Goal: Task Accomplishment & Management: Manage account settings

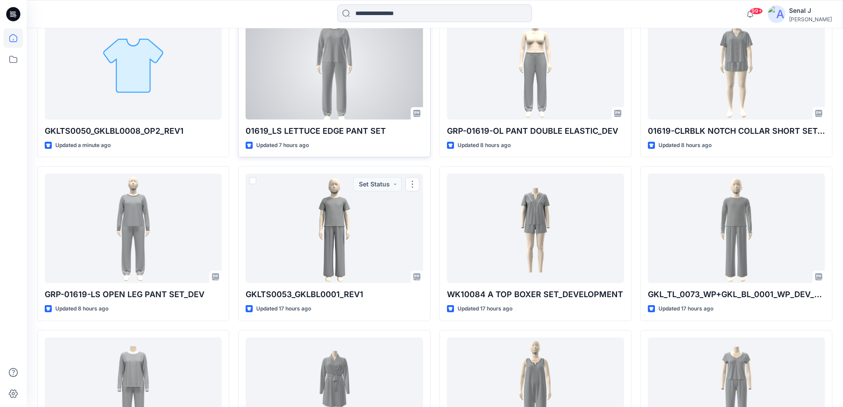
scroll to position [236, 0]
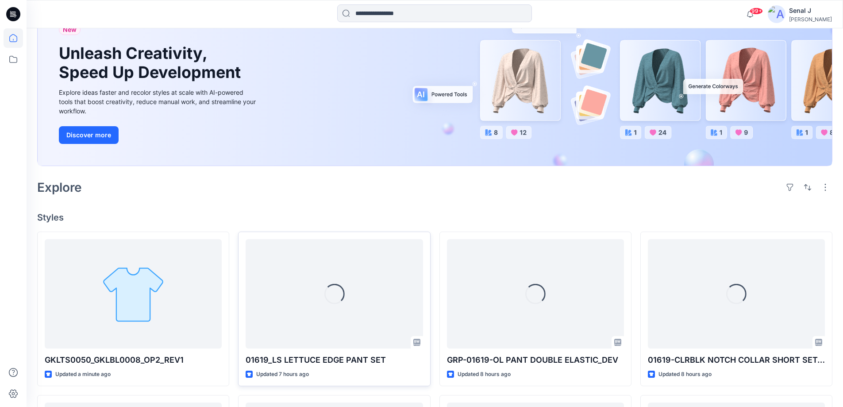
scroll to position [236, 0]
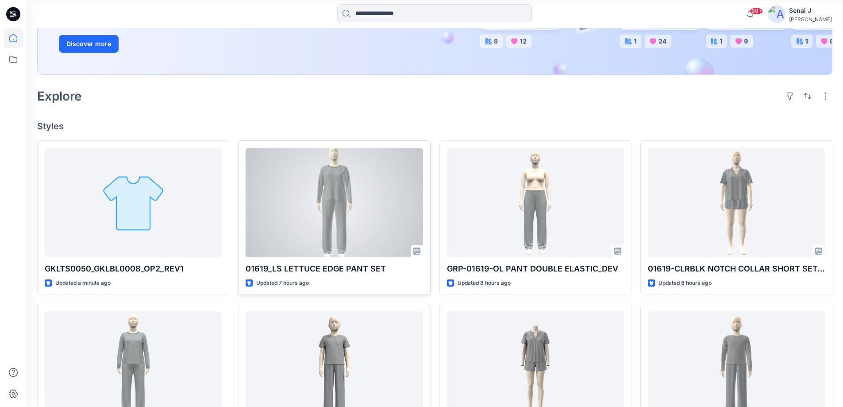
scroll to position [177, 0]
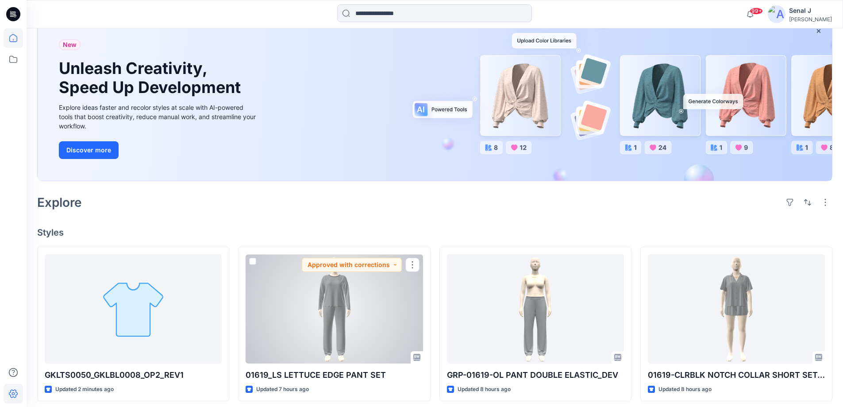
scroll to position [59, 0]
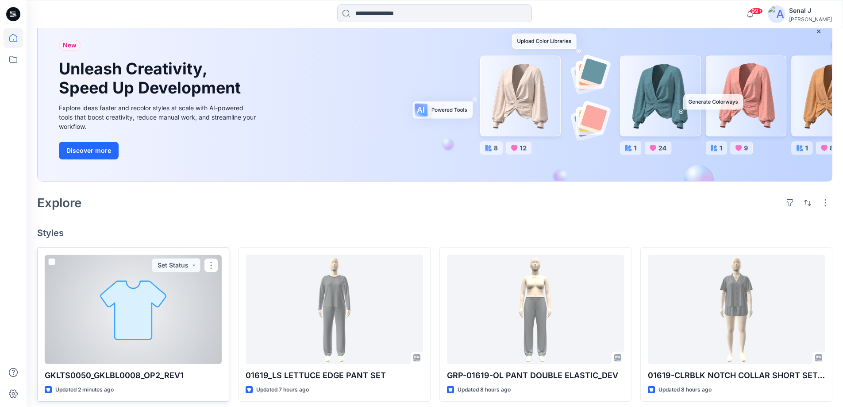
click at [159, 303] on div at bounding box center [133, 308] width 177 height 109
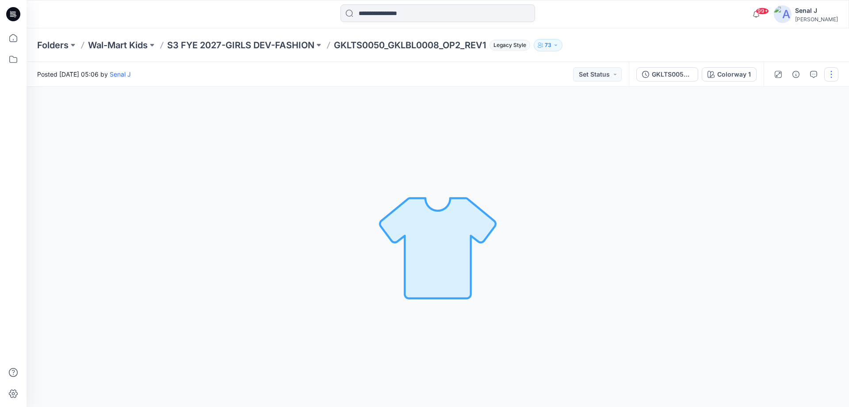
click at [831, 72] on button "button" at bounding box center [832, 74] width 14 height 14
click at [776, 100] on button "Edit" at bounding box center [794, 95] width 81 height 16
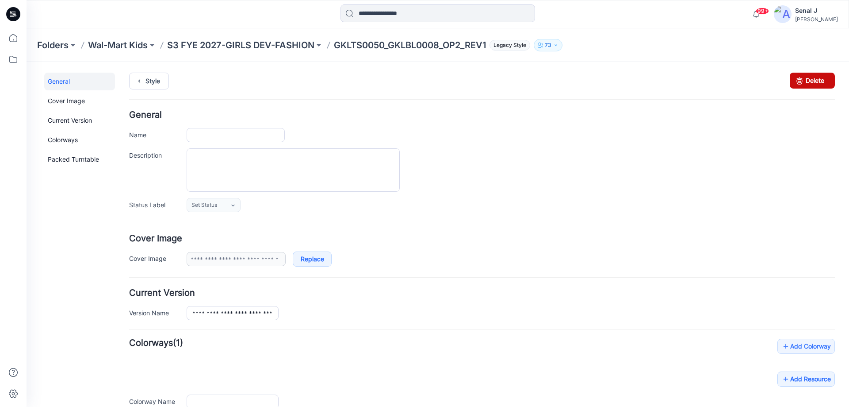
type input "**********"
drag, startPoint x: 790, startPoint y: 81, endPoint x: 494, endPoint y: 103, distance: 297.2
click at [794, 81] on icon at bounding box center [800, 81] width 12 height 16
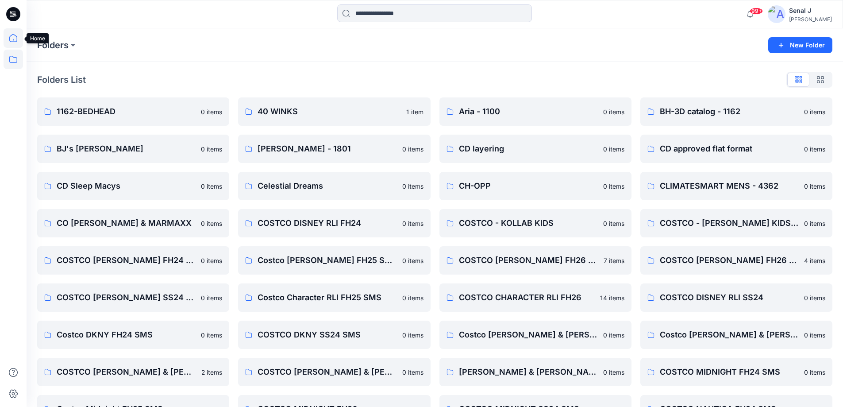
click at [8, 37] on icon at bounding box center [13, 37] width 19 height 19
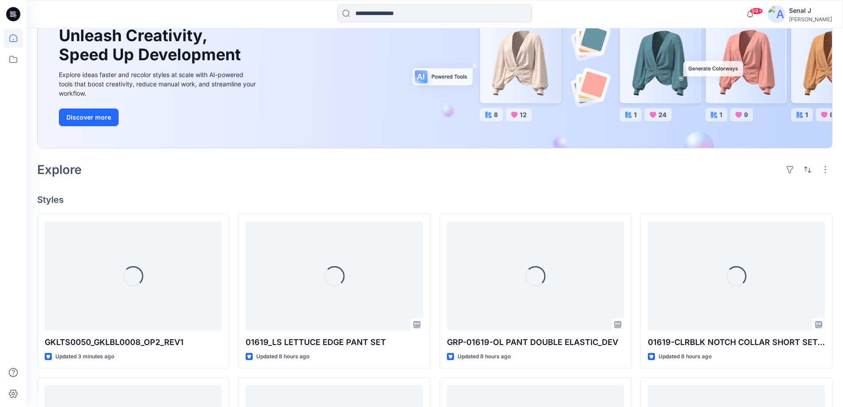
scroll to position [194, 0]
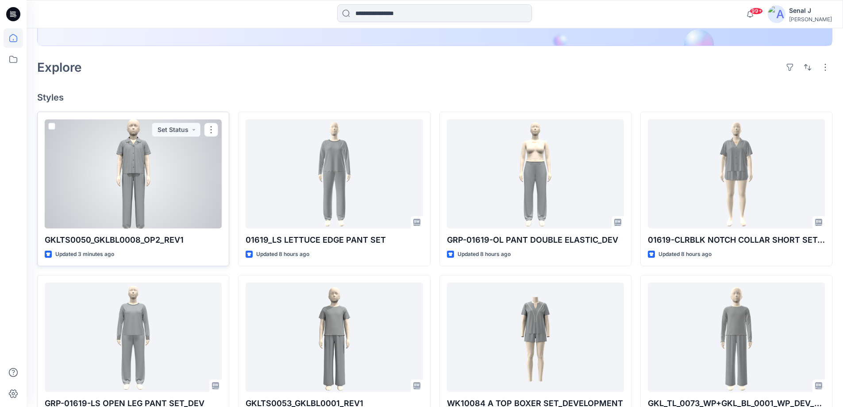
click at [146, 175] on div at bounding box center [133, 173] width 177 height 109
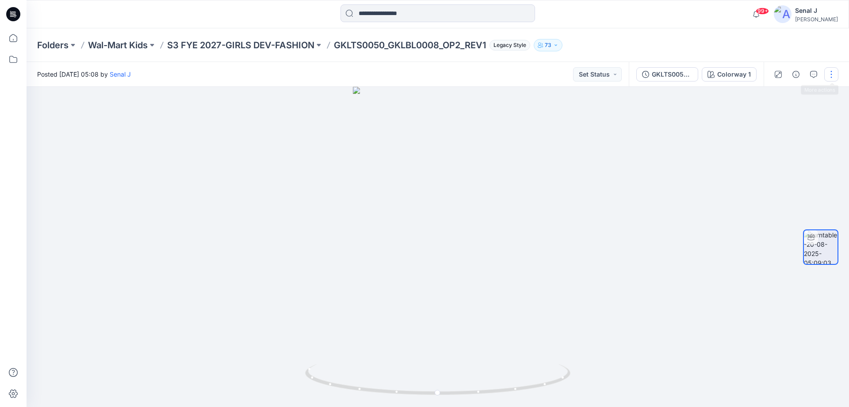
click at [836, 74] on button "button" at bounding box center [832, 74] width 14 height 14
click at [782, 96] on button "Edit" at bounding box center [794, 95] width 81 height 16
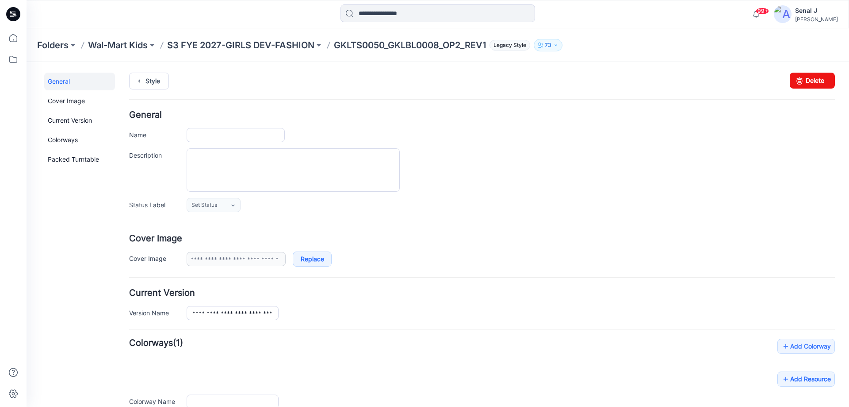
type input "**********"
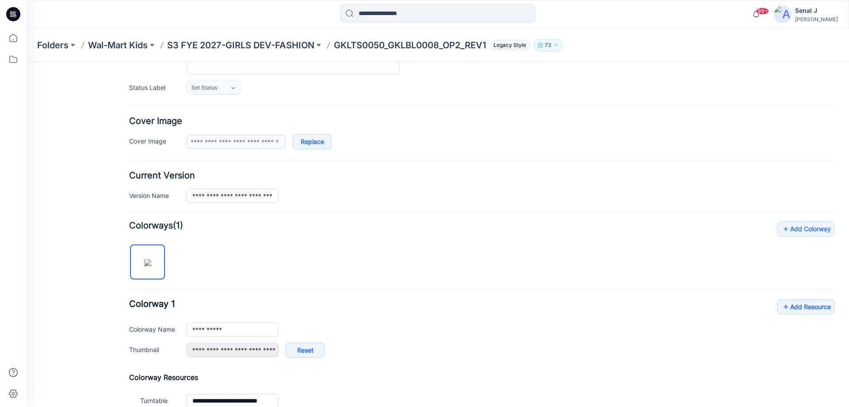
scroll to position [118, 0]
click at [794, 305] on link "Add Resource" at bounding box center [807, 305] width 58 height 15
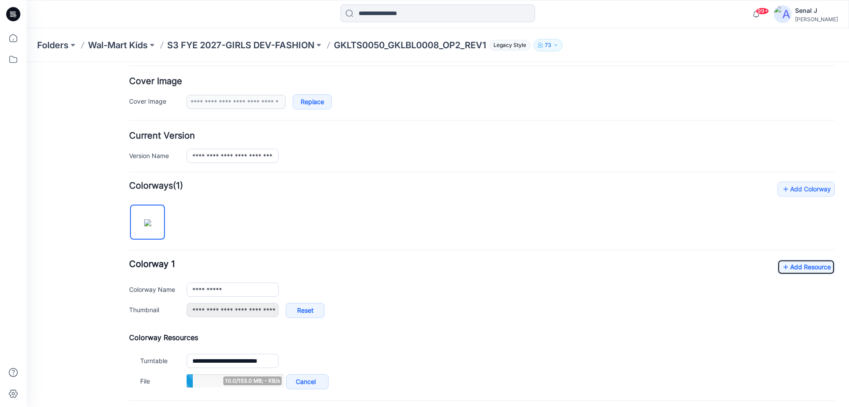
scroll to position [177, 0]
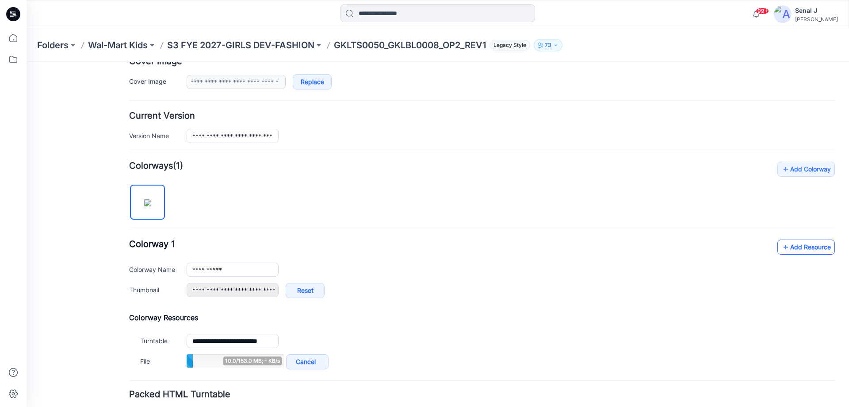
click at [802, 245] on link "Add Resource" at bounding box center [807, 246] width 58 height 15
click at [799, 250] on link "Add Resource" at bounding box center [807, 246] width 58 height 15
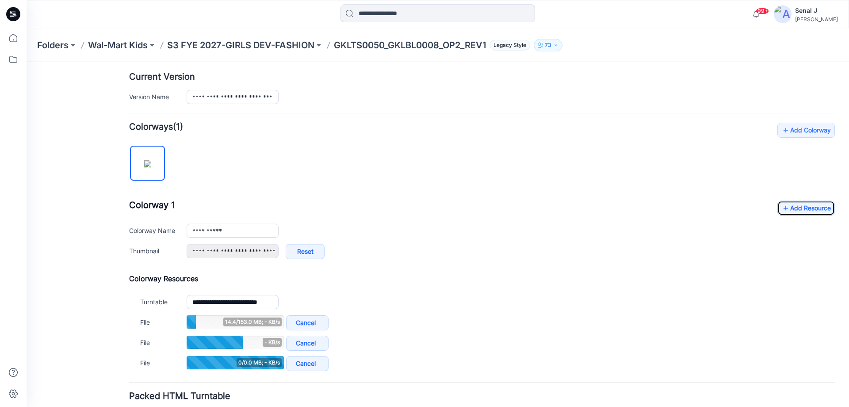
scroll to position [236, 0]
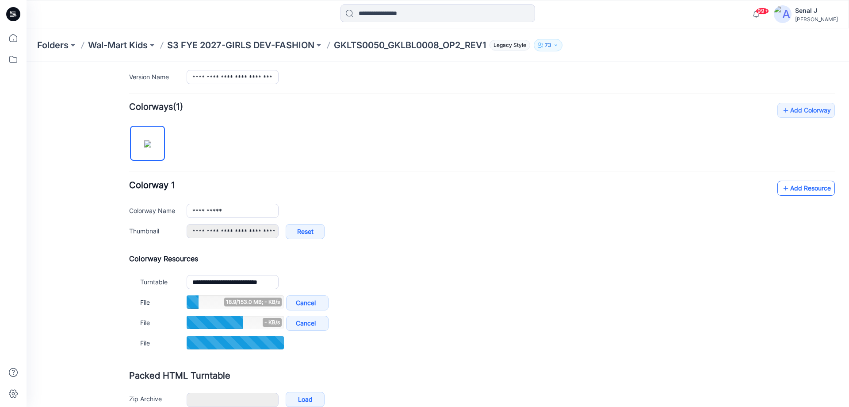
click at [797, 185] on link "Add Resource" at bounding box center [807, 187] width 58 height 15
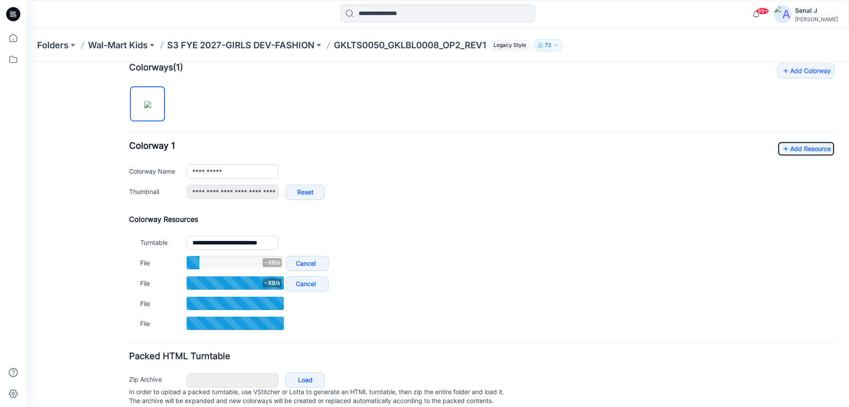
scroll to position [295, 0]
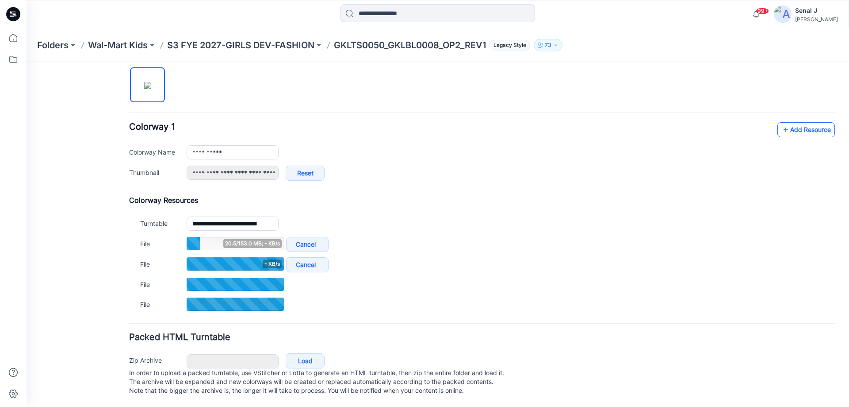
click at [798, 130] on link "Add Resource" at bounding box center [807, 129] width 58 height 15
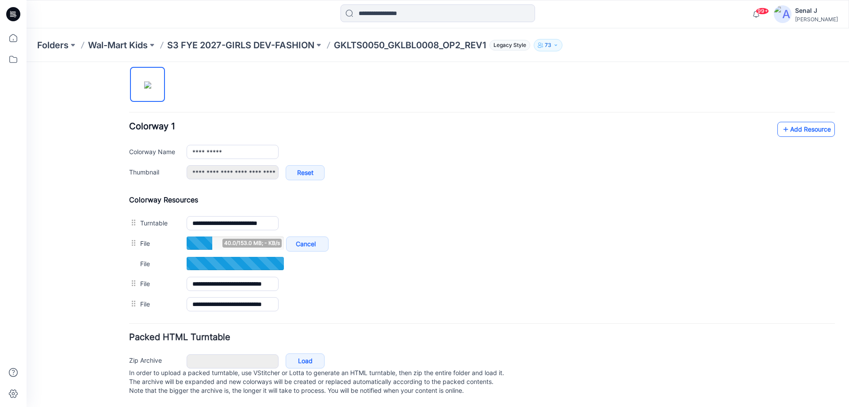
click at [799, 131] on link "Add Resource" at bounding box center [807, 129] width 58 height 15
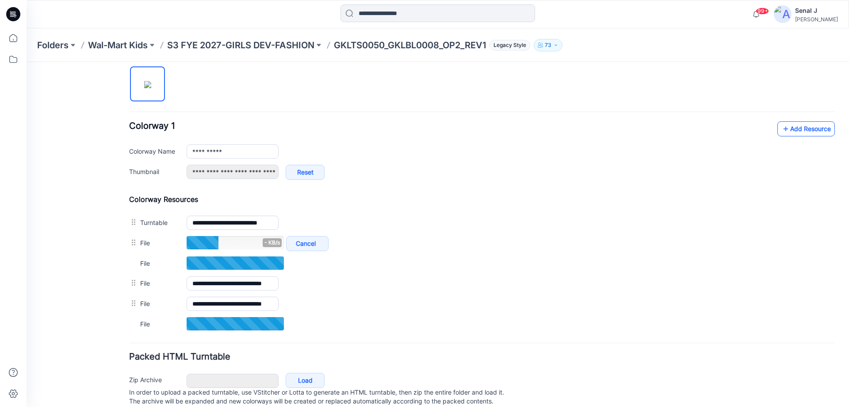
click at [788, 128] on link "Add Resource" at bounding box center [807, 128] width 58 height 15
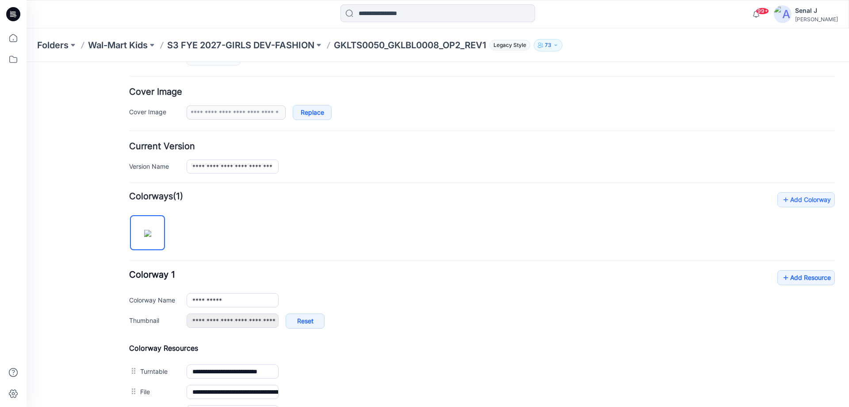
scroll to position [0, 0]
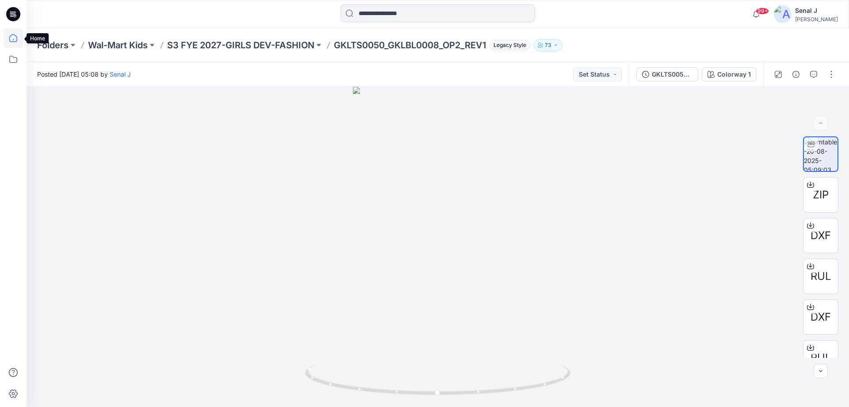
click at [12, 37] on icon at bounding box center [13, 37] width 19 height 19
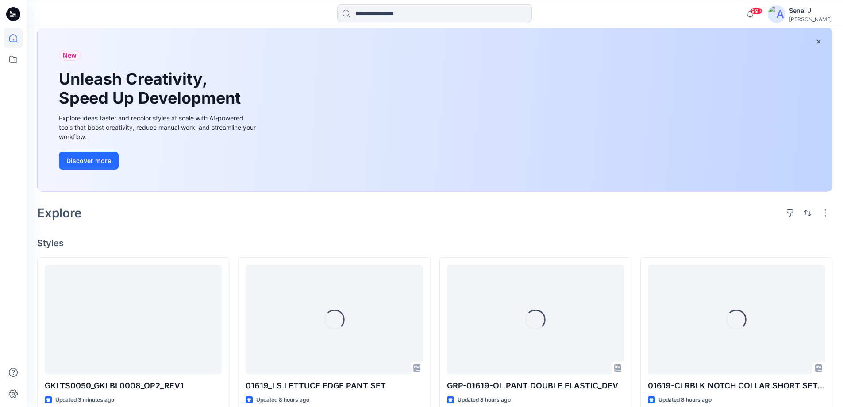
scroll to position [236, 0]
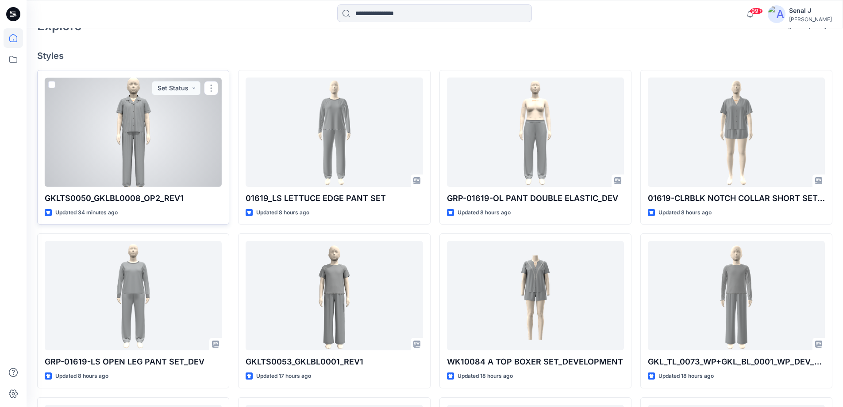
click at [116, 140] on div at bounding box center [133, 131] width 177 height 109
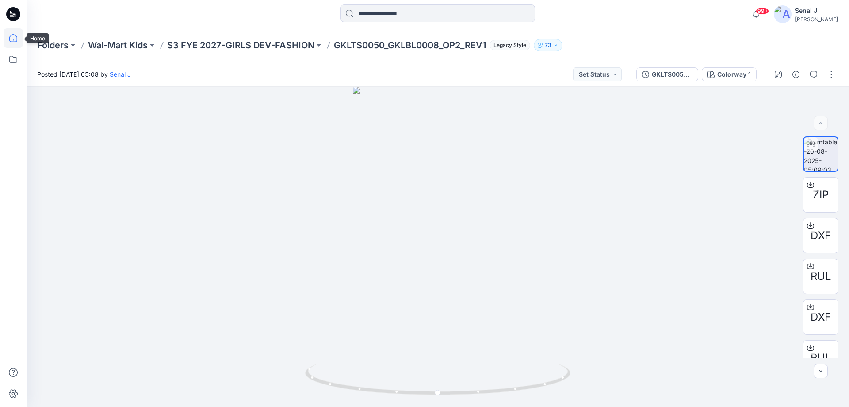
click at [13, 37] on icon at bounding box center [13, 37] width 19 height 19
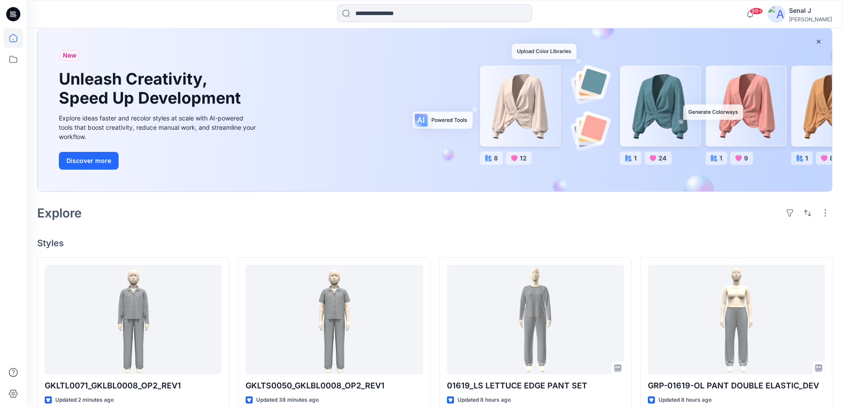
scroll to position [118, 0]
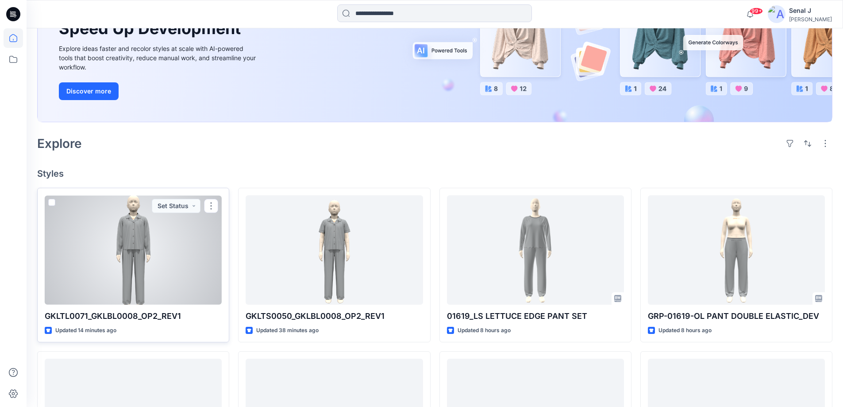
click at [151, 257] on div at bounding box center [133, 249] width 177 height 109
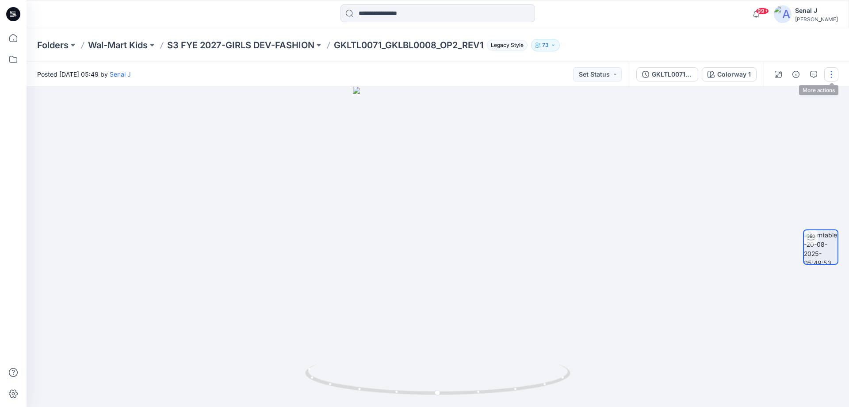
click at [836, 71] on button "button" at bounding box center [832, 74] width 14 height 14
click at [790, 96] on button "Edit" at bounding box center [794, 95] width 81 height 16
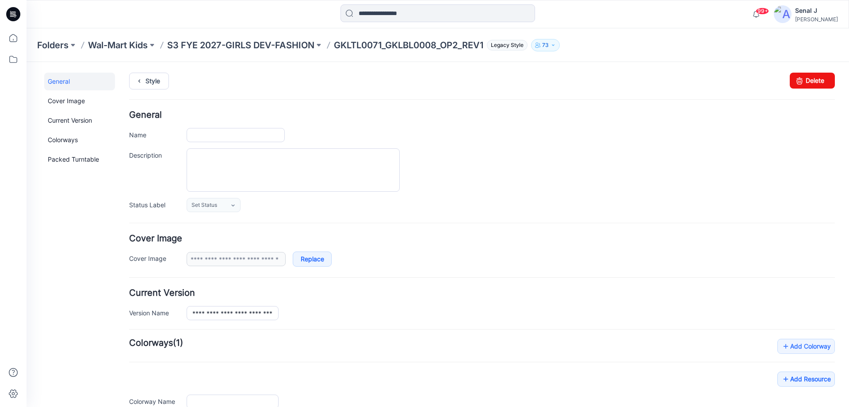
type input "**********"
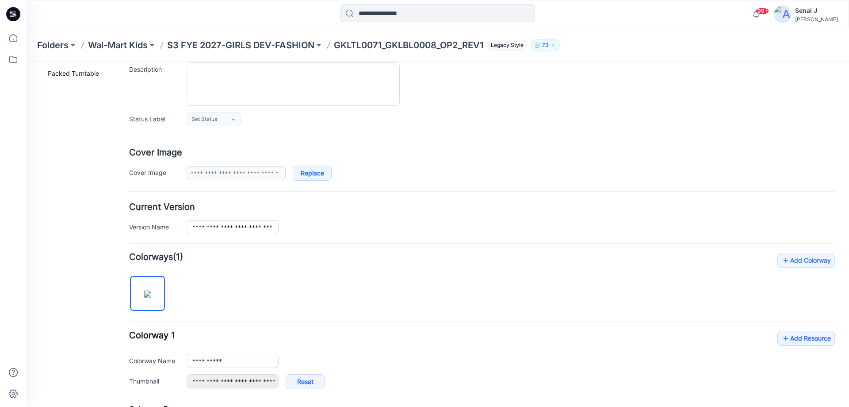
scroll to position [177, 0]
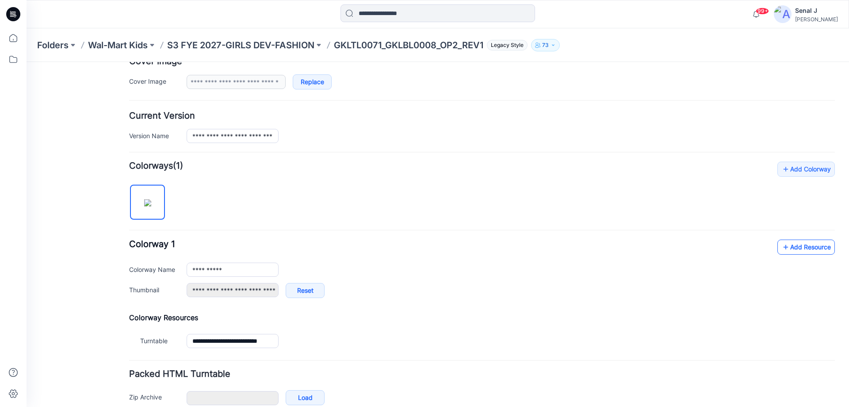
click at [807, 244] on link "Add Resource" at bounding box center [807, 246] width 58 height 15
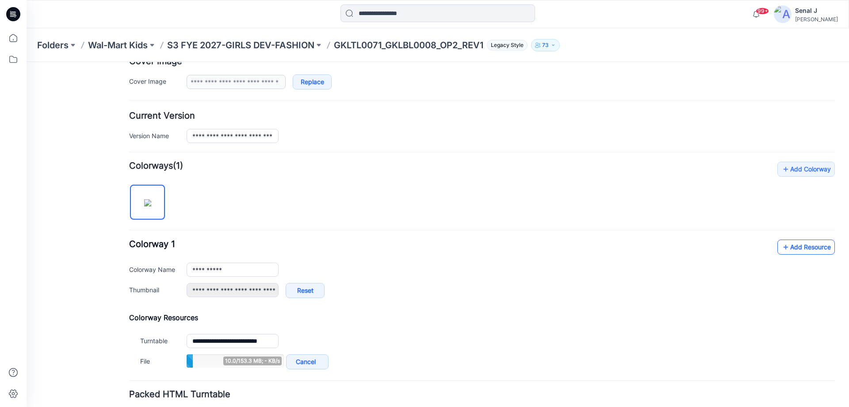
click at [795, 248] on link "Add Resource" at bounding box center [807, 246] width 58 height 15
click at [787, 251] on link "Add Resource" at bounding box center [807, 246] width 58 height 15
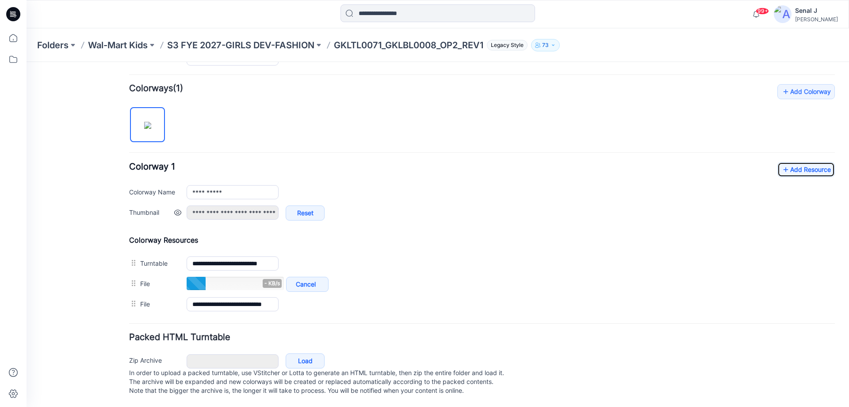
scroll to position [263, 0]
click at [783, 162] on icon at bounding box center [786, 169] width 9 height 14
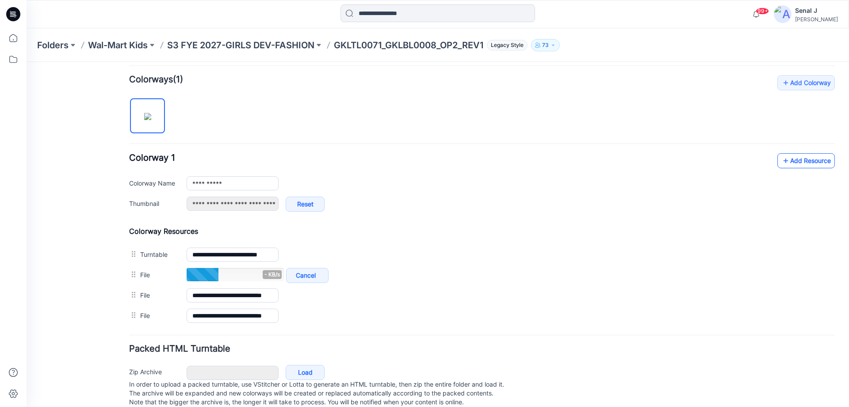
click at [798, 155] on link "Add Resource" at bounding box center [807, 160] width 58 height 15
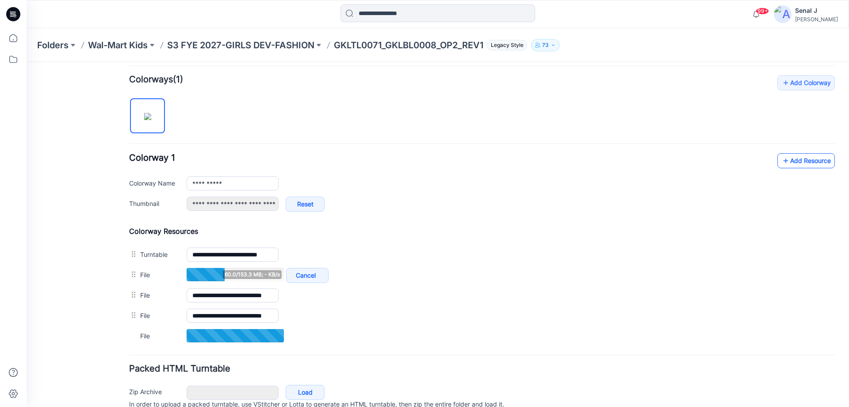
click at [804, 162] on link "Add Resource" at bounding box center [807, 160] width 58 height 15
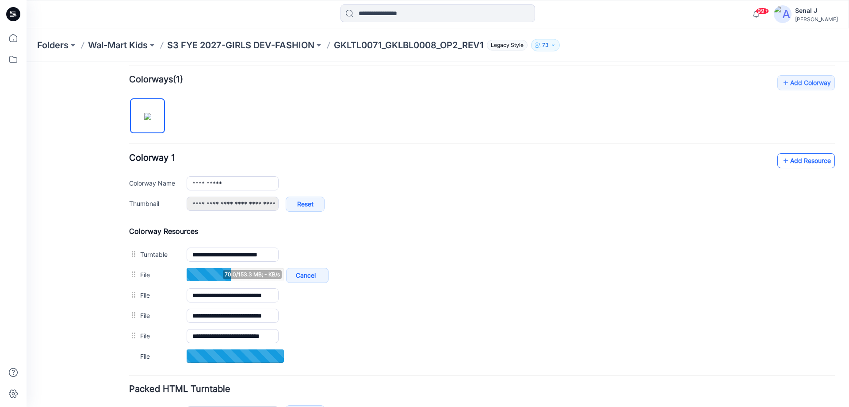
click at [809, 160] on link "Add Resource" at bounding box center [807, 160] width 58 height 15
click at [789, 161] on link "Add Resource" at bounding box center [807, 160] width 58 height 15
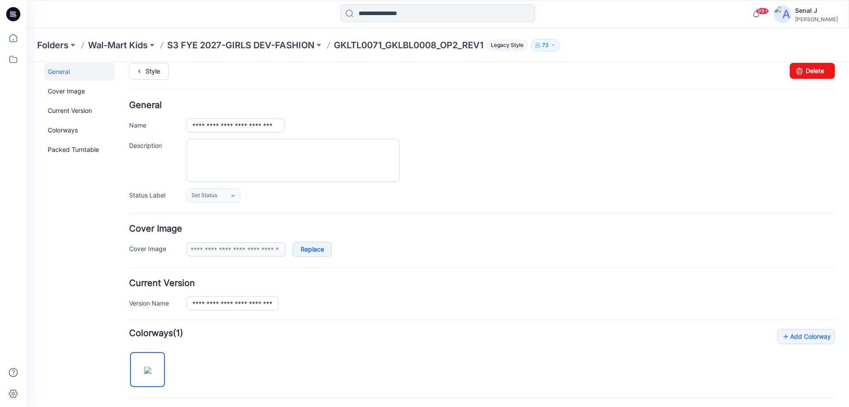
scroll to position [0, 0]
